Goal: Complete application form

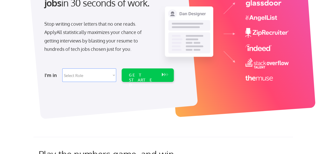
scroll to position [78, 0]
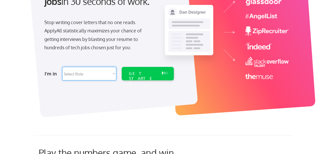
drag, startPoint x: 83, startPoint y: 68, endPoint x: 88, endPoint y: 76, distance: 9.8
click at [83, 68] on select "Select Role Software Engineering Product Management Customer Success Sales UI/U…" at bounding box center [89, 73] width 54 height 13
select select ""marketing___comms""
click at [62, 67] on select "Select Role Software Engineering Product Management Customer Success Sales UI/U…" at bounding box center [89, 73] width 54 height 13
select select ""marketing___comms""
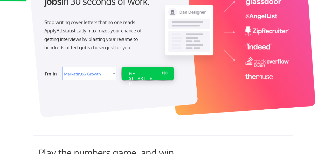
click at [146, 76] on div "GET STARTED" at bounding box center [142, 73] width 33 height 13
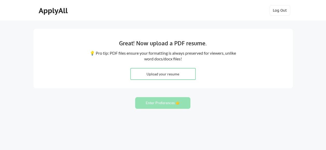
click at [164, 73] on input "file" at bounding box center [163, 73] width 65 height 11
type input "C:\fakepath\[PERSON_NAME] CURRICULUM VITAE (1) (2).pdf"
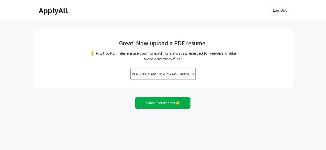
click at [170, 105] on button "Enter Preferences 👉" at bounding box center [162, 103] width 55 height 12
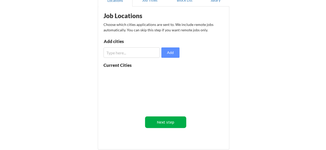
scroll to position [0, 0]
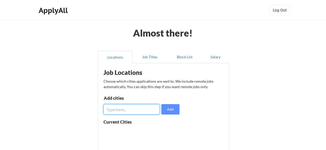
click at [130, 108] on input "input" at bounding box center [131, 109] width 56 height 10
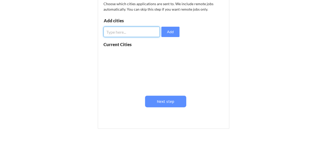
scroll to position [78, 0]
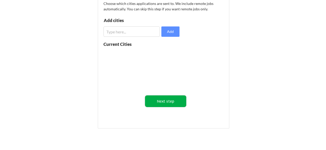
click at [165, 103] on button "Next step" at bounding box center [165, 101] width 41 height 12
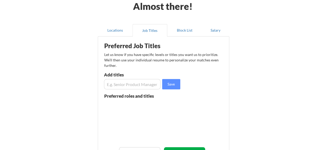
scroll to position [26, 0]
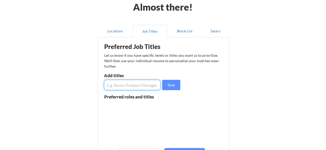
click at [128, 87] on input "input" at bounding box center [132, 85] width 57 height 10
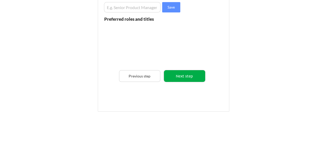
click at [172, 80] on button "Next step" at bounding box center [184, 76] width 41 height 12
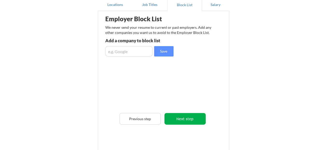
scroll to position [52, 0]
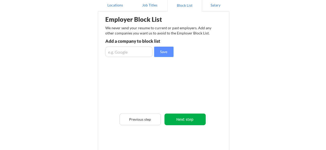
click at [195, 114] on button "Next step" at bounding box center [184, 119] width 41 height 12
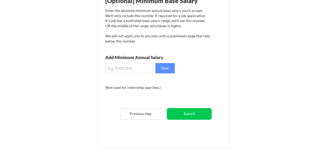
scroll to position [118, 0]
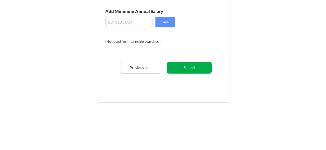
click at [180, 70] on button "Submit" at bounding box center [189, 68] width 45 height 12
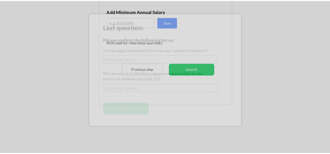
scroll to position [114, 0]
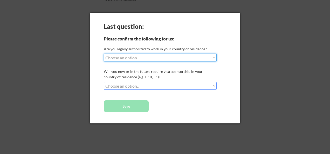
click at [154, 58] on select "Choose an option... Yes, I am a [DEMOGRAPHIC_DATA] Citizen Yes, I am a [DEMOGRA…" at bounding box center [160, 58] width 113 height 8
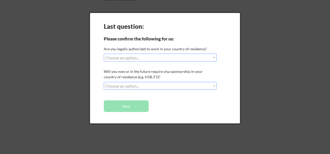
click at [151, 65] on div "Last question: Please confirm the following for us: Are you legally authorized …" at bounding box center [165, 68] width 150 height 110
click at [145, 59] on select "Choose an option... Yes, I am a [DEMOGRAPHIC_DATA] Citizen Yes, I am a [DEMOGRA…" at bounding box center [160, 58] width 113 height 8
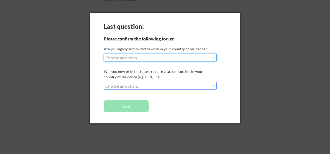
click at [233, 72] on div "Last question: Please confirm the following for us: Are you legally authorized …" at bounding box center [165, 68] width 150 height 110
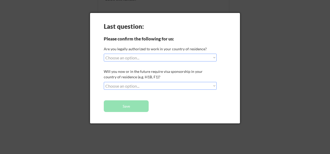
click at [186, 87] on select "Choose an option... No, I will not need sponsorship Yes, I will need sponsorship" at bounding box center [160, 86] width 113 height 8
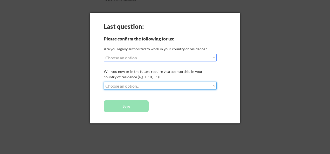
select select ""no__i_will_not_need_sponsorship""
click at [104, 82] on select "Choose an option... No, I will not need sponsorship Yes, I will need sponsorship" at bounding box center [160, 86] width 113 height 8
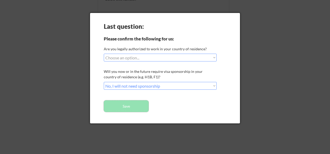
click at [137, 106] on button "Save" at bounding box center [126, 106] width 45 height 12
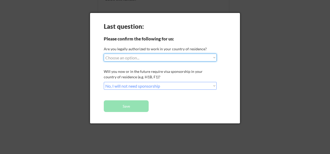
click at [127, 60] on select "Choose an option... Yes, I am a [DEMOGRAPHIC_DATA] Citizen Yes, I am a [DEMOGRA…" at bounding box center [160, 58] width 113 height 8
click at [226, 40] on div "Last question: Please confirm the following for us: Are you legally authorized …" at bounding box center [165, 68] width 150 height 110
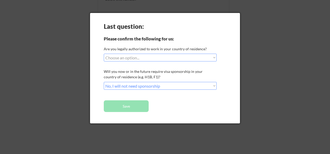
click at [133, 51] on div "Are you legally authorized to work in your country of residence?" at bounding box center [159, 48] width 111 height 5
click at [134, 55] on select "Choose an option... Yes, I am a [DEMOGRAPHIC_DATA] Citizen Yes, I am a [DEMOGRA…" at bounding box center [160, 58] width 113 height 8
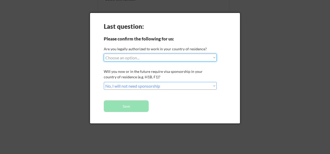
select select ""yes__i_am_an_other_[DEMOGRAPHIC_DATA]""
click at [104, 54] on select "Choose an option... Yes, I am a [DEMOGRAPHIC_DATA] Citizen Yes, I am a [DEMOGRA…" at bounding box center [160, 58] width 113 height 8
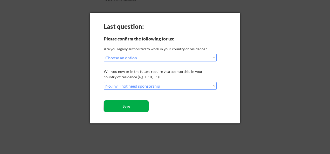
click at [129, 106] on button "Save" at bounding box center [126, 106] width 45 height 12
click at [128, 103] on button "Save" at bounding box center [126, 106] width 45 height 12
